Goal: Transaction & Acquisition: Book appointment/travel/reservation

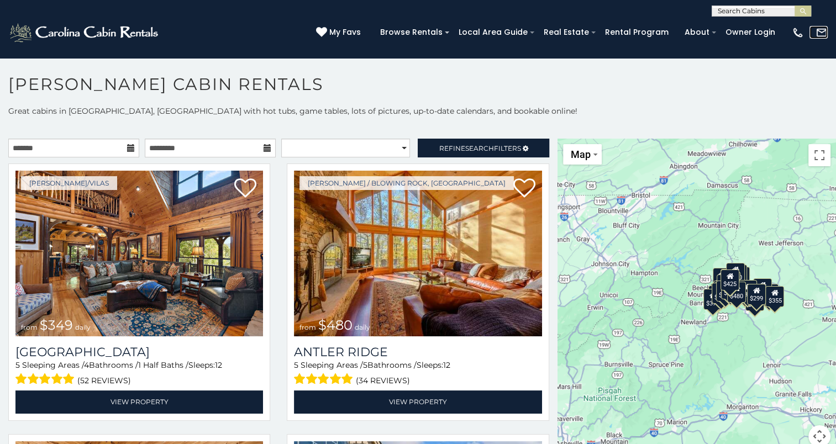
click at [820, 34] on img at bounding box center [821, 33] width 12 height 12
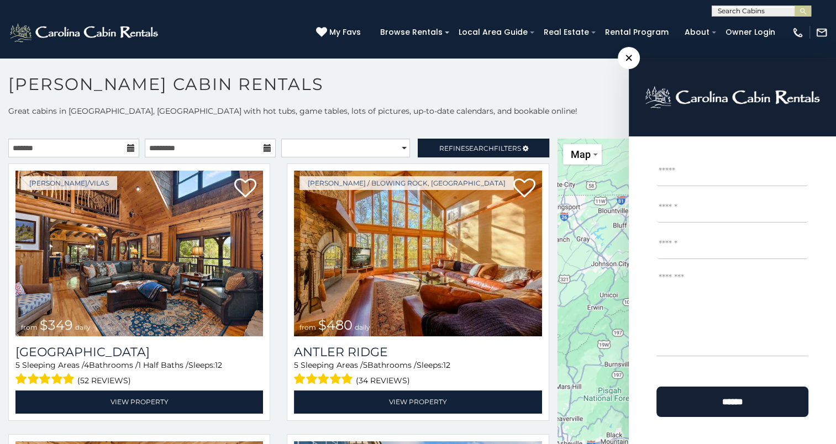
click at [556, 81] on h1 "[PERSON_NAME] Cabin Rentals" at bounding box center [418, 89] width 836 height 31
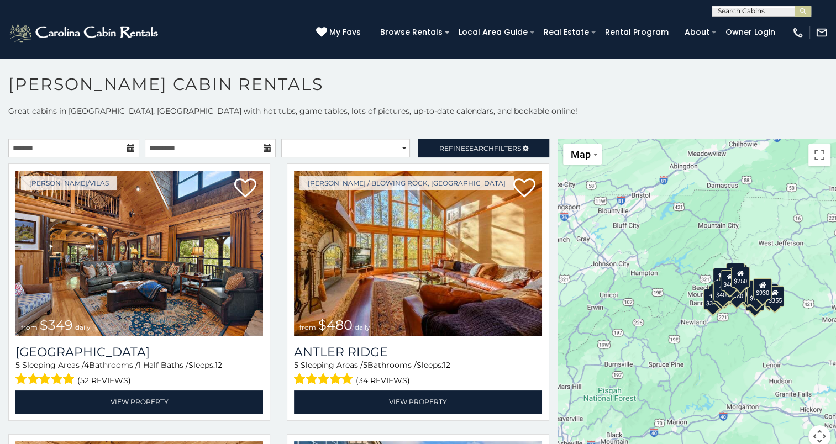
click at [269, 20] on div "[PHONE_NUMBER] My Favs Browse Rentals Local Area Guide Activities & Attractions…" at bounding box center [418, 37] width 836 height 41
